Goal: Find specific page/section: Find specific page/section

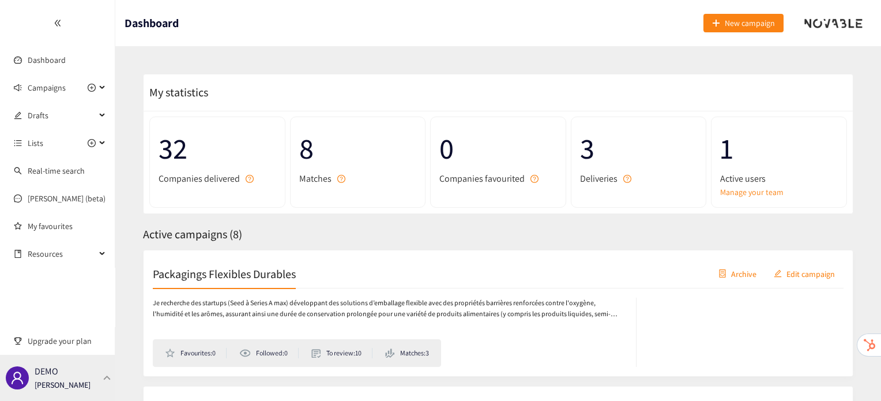
click at [91, 391] on div "DEMO [PERSON_NAME]" at bounding box center [57, 378] width 115 height 46
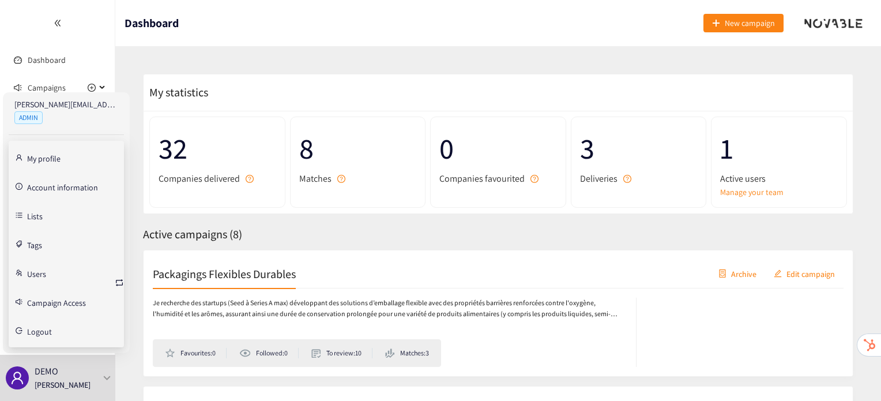
click at [125, 276] on div "[PERSON_NAME][EMAIL_ADDRESS][DOMAIN_NAME] ADMIN My profile Account information …" at bounding box center [66, 222] width 127 height 261
click at [118, 278] on icon "retweet" at bounding box center [119, 282] width 9 height 9
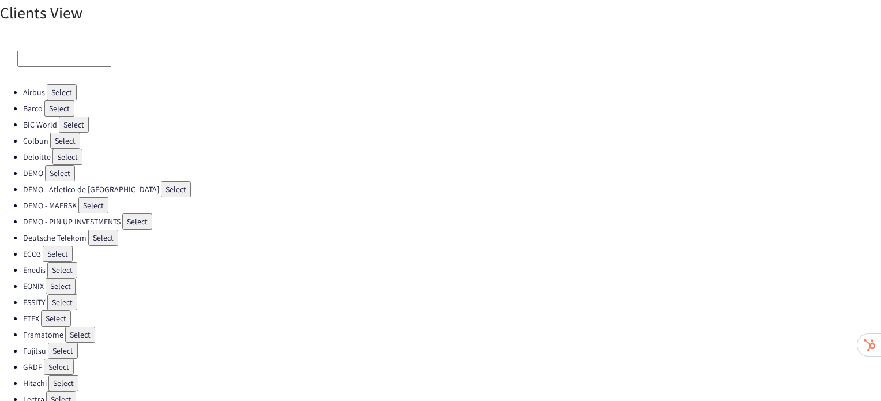
click at [58, 246] on button "Select" at bounding box center [58, 254] width 30 height 16
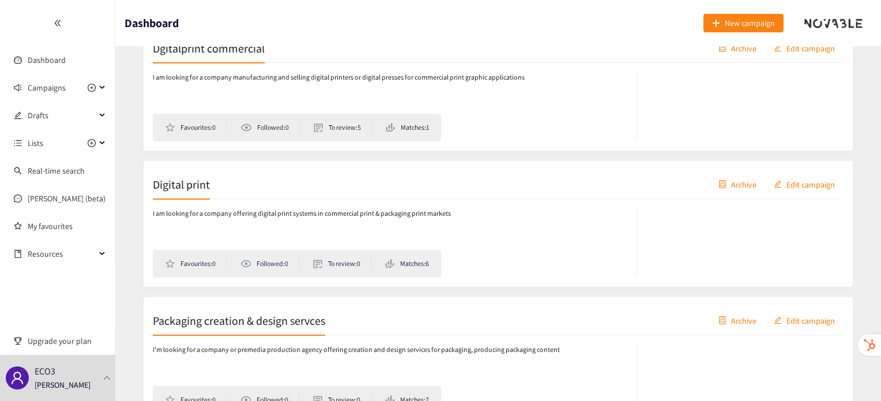
scroll to position [263, 0]
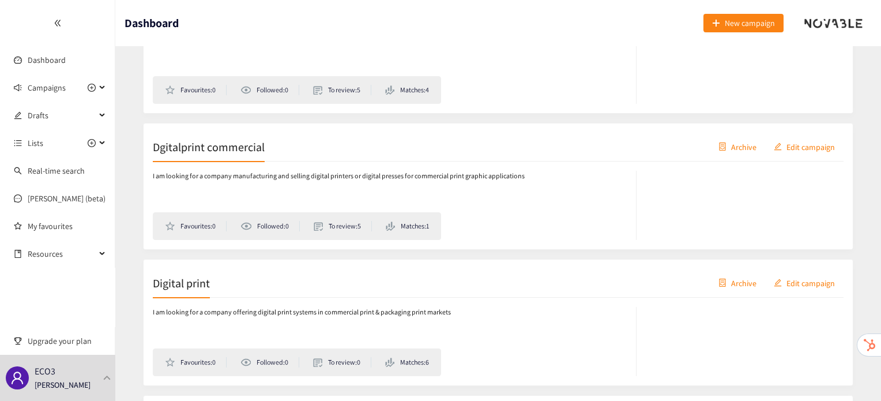
click at [197, 153] on div "Dgitalprint commercial Archive Edit campaign" at bounding box center [498, 147] width 691 height 29
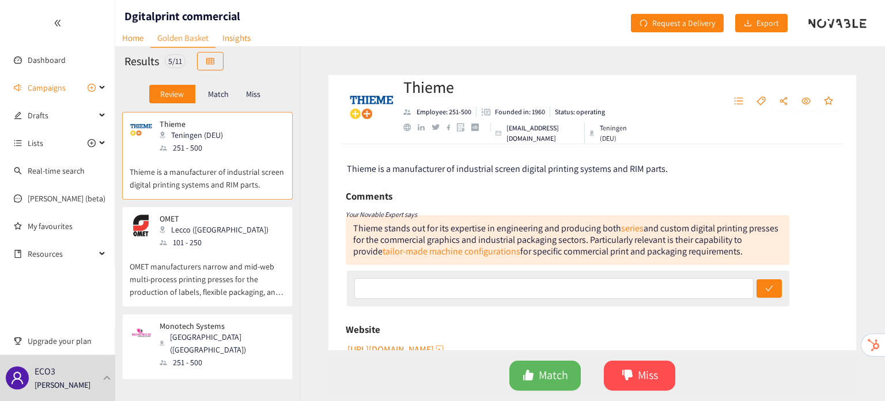
click at [224, 93] on p "Match" at bounding box center [218, 93] width 21 height 9
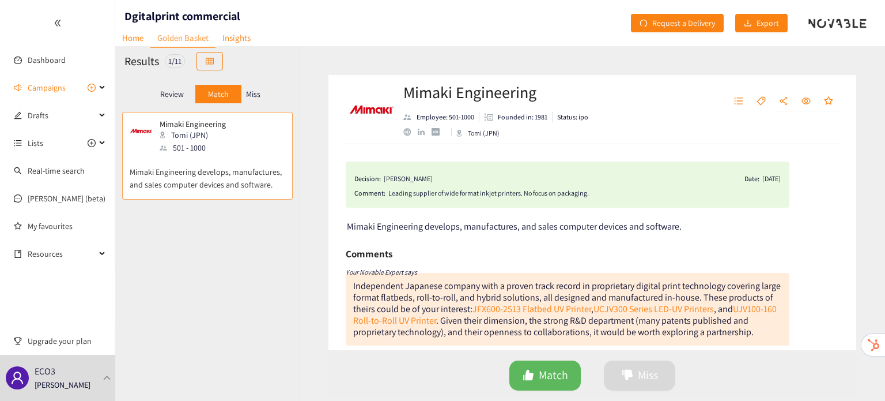
click at [174, 95] on p "Review" at bounding box center [172, 93] width 24 height 9
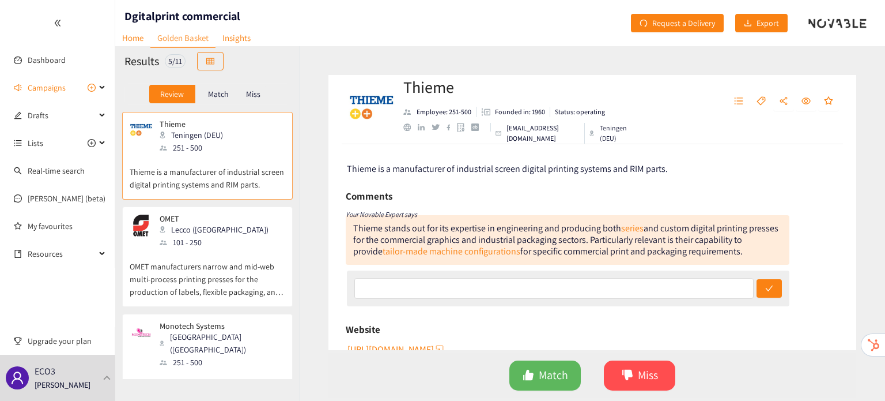
click at [214, 95] on p "Match" at bounding box center [218, 93] width 21 height 9
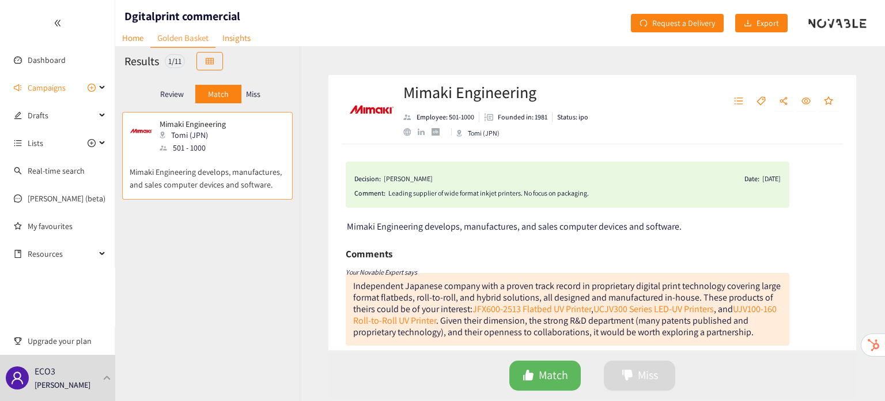
click at [246, 95] on p "Miss" at bounding box center [253, 93] width 14 height 9
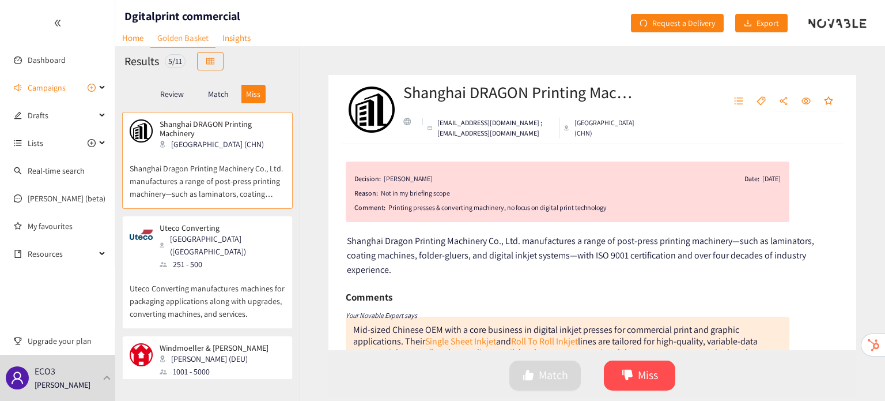
click at [148, 95] on div "Review Match Miss" at bounding box center [208, 94] width 166 height 22
click at [168, 95] on p "Review" at bounding box center [172, 93] width 24 height 9
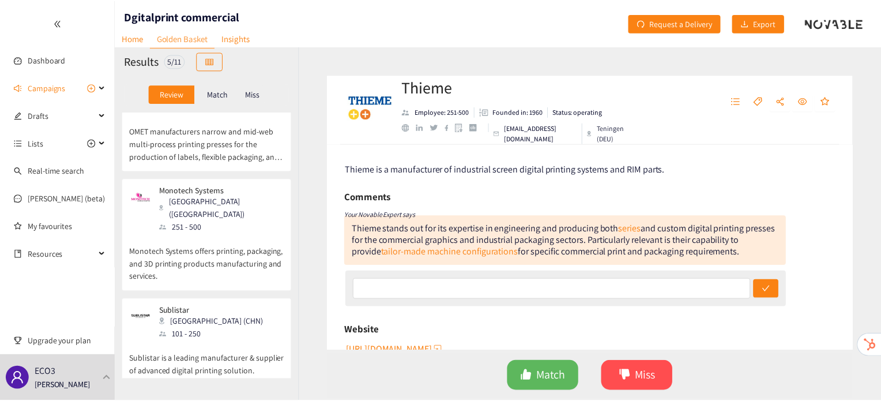
scroll to position [231, 0]
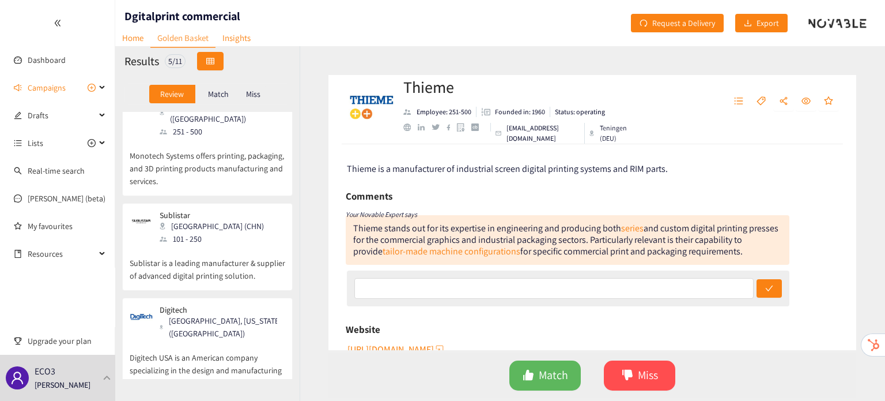
click at [220, 63] on button "button" at bounding box center [210, 61] width 27 height 18
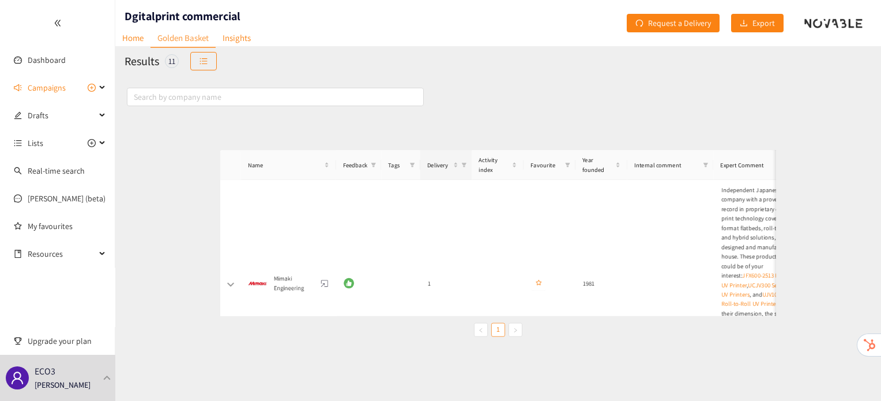
click at [459, 136] on th "Delivery" at bounding box center [428, 138] width 69 height 40
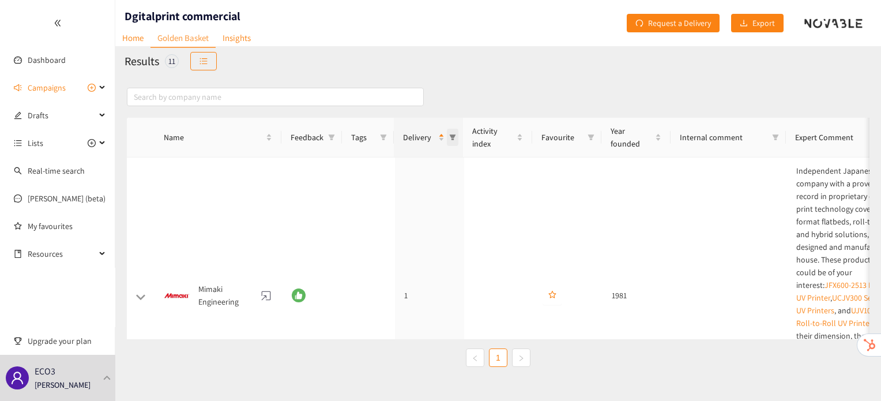
click at [456, 136] on span at bounding box center [453, 137] width 12 height 17
click at [390, 209] on span "2" at bounding box center [402, 205] width 100 height 13
checkbox input "true"
click at [447, 228] on span "OK" at bounding box center [445, 229] width 10 height 13
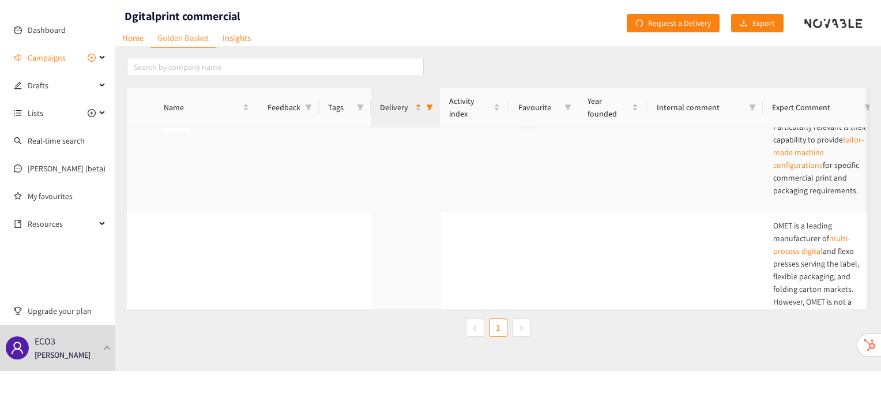
scroll to position [0, 0]
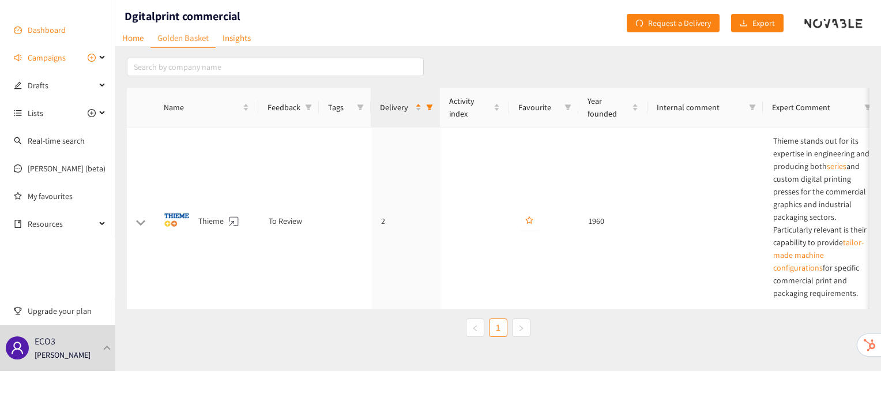
click at [42, 35] on link "Dashboard" at bounding box center [47, 30] width 38 height 10
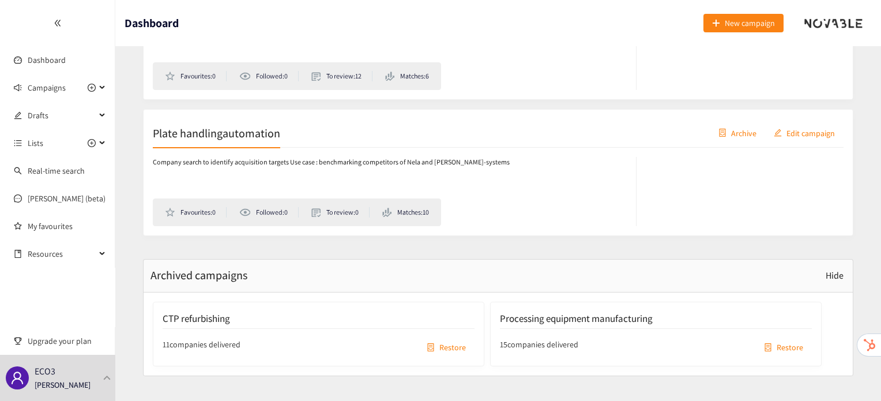
scroll to position [820, 0]
